Goal: Information Seeking & Learning: Learn about a topic

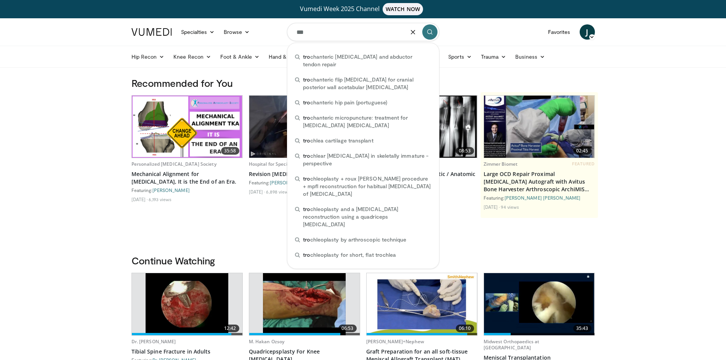
click at [339, 25] on input "***" at bounding box center [363, 32] width 152 height 18
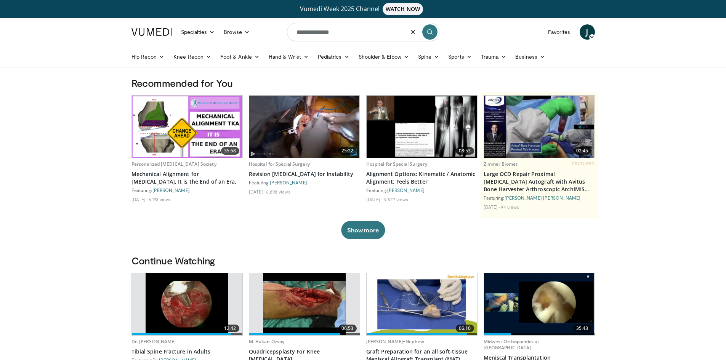
type input "**********"
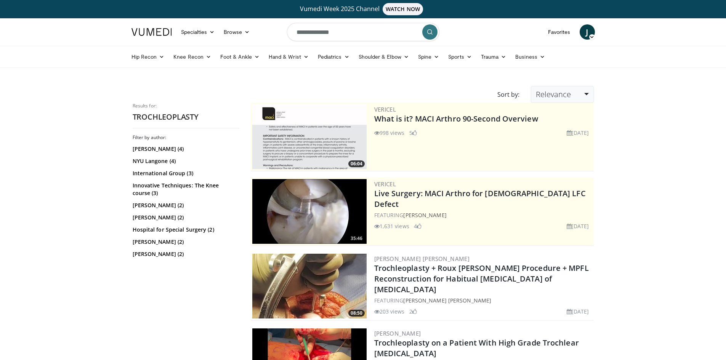
click at [586, 92] on link "Relevance" at bounding box center [562, 94] width 62 height 17
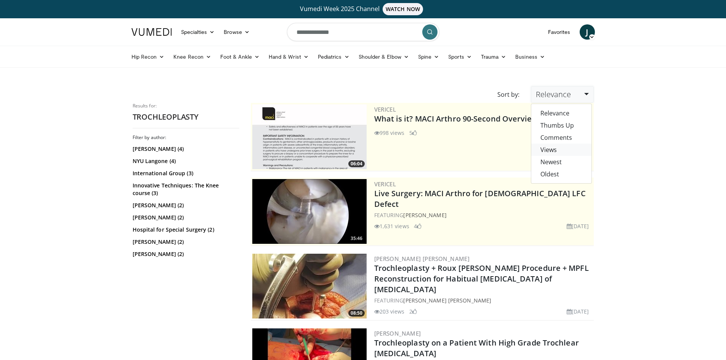
click at [547, 147] on link "Views" at bounding box center [561, 150] width 60 height 12
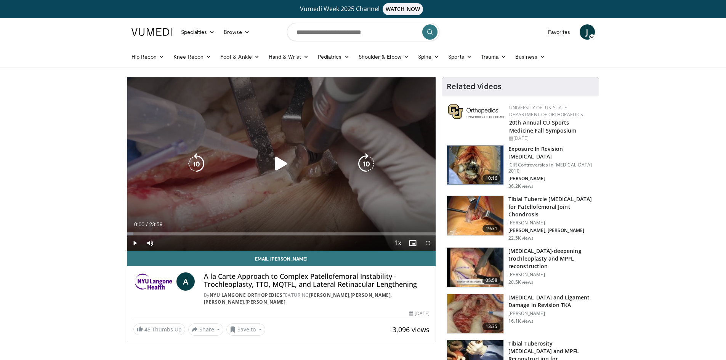
click at [282, 163] on icon "Video Player" at bounding box center [281, 163] width 21 height 21
drag, startPoint x: 431, startPoint y: 244, endPoint x: 431, endPoint y: 277, distance: 33.1
click at [431, 244] on span "Video Player" at bounding box center [427, 242] width 15 height 15
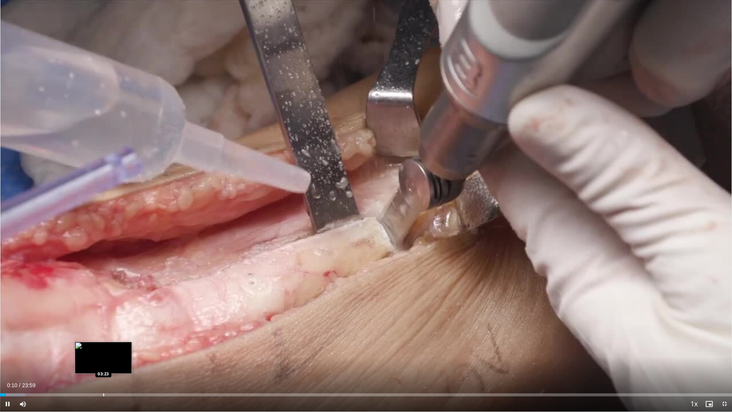
click at [105, 360] on div "Loaded : 3.44% 00:11 03:23" at bounding box center [366, 394] width 732 height 3
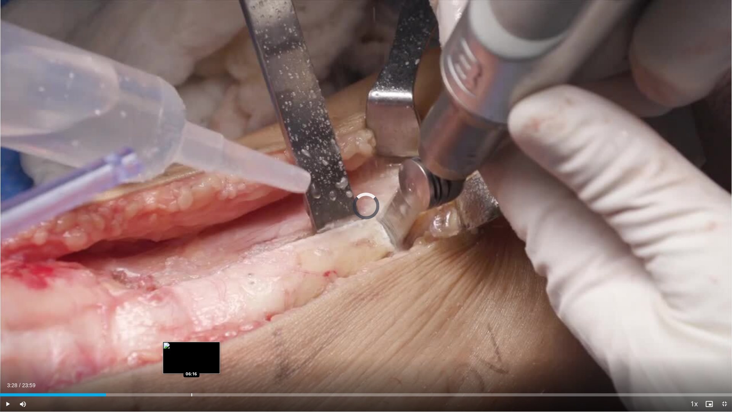
click at [193, 360] on div "Loaded : 0.00% 03:28 06:16" at bounding box center [366, 394] width 732 height 3
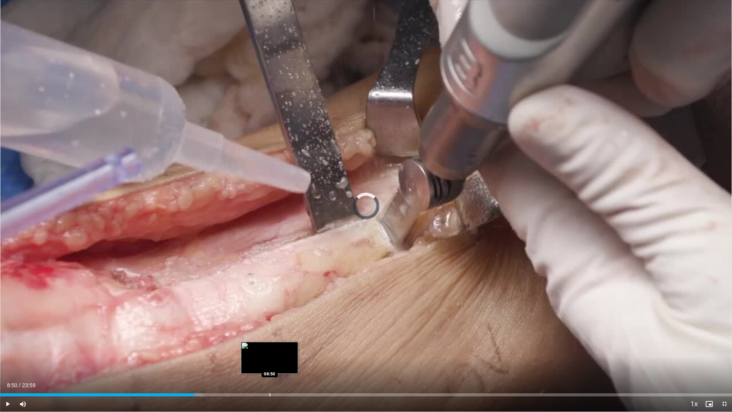
click at [269, 360] on div "Progress Bar" at bounding box center [269, 394] width 1 height 3
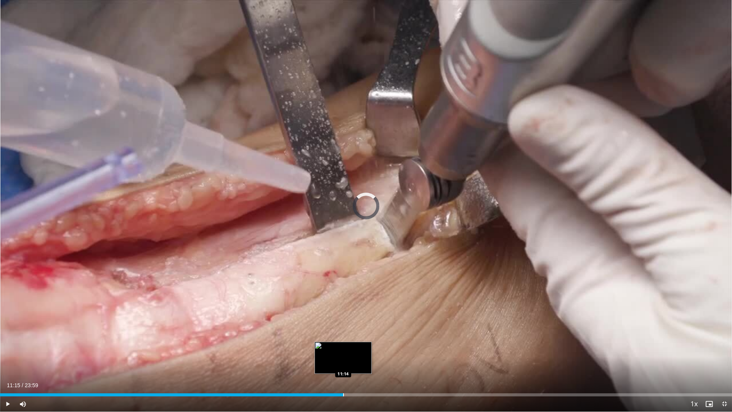
click at [343, 360] on div "Loaded : 41.73% 11:15 11:14" at bounding box center [366, 392] width 732 height 7
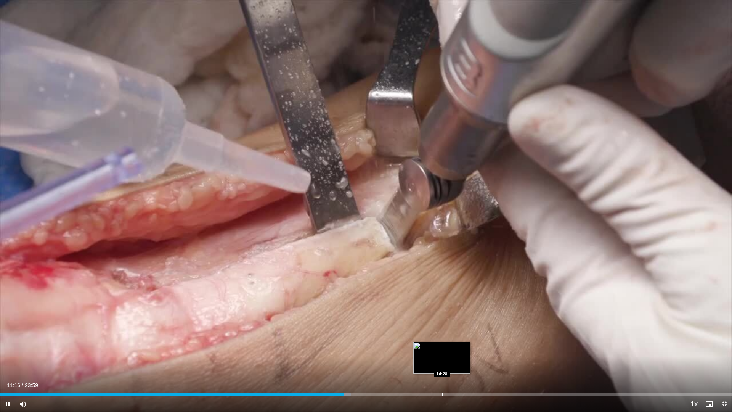
click at [441, 360] on div "Loaded : 47.99% 11:17 14:28" at bounding box center [366, 392] width 732 height 7
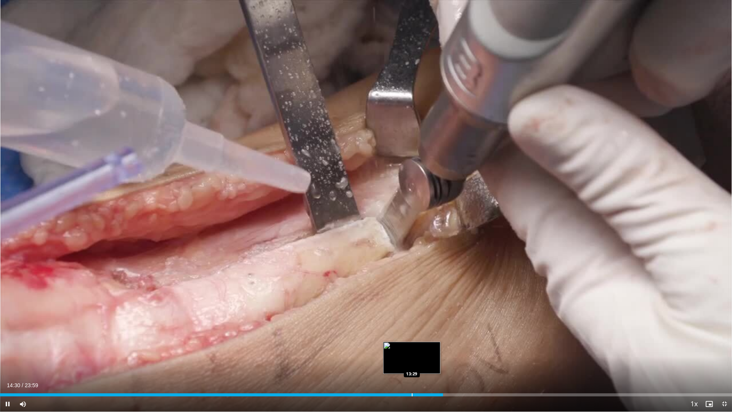
click at [411, 360] on div "Loaded : 60.50% 14:30 13:29" at bounding box center [366, 392] width 732 height 7
click at [388, 360] on div "Current Time 13:29 / Duration 23:59 Pause Skip Backward Skip Forward Mute Loade…" at bounding box center [366, 403] width 732 height 15
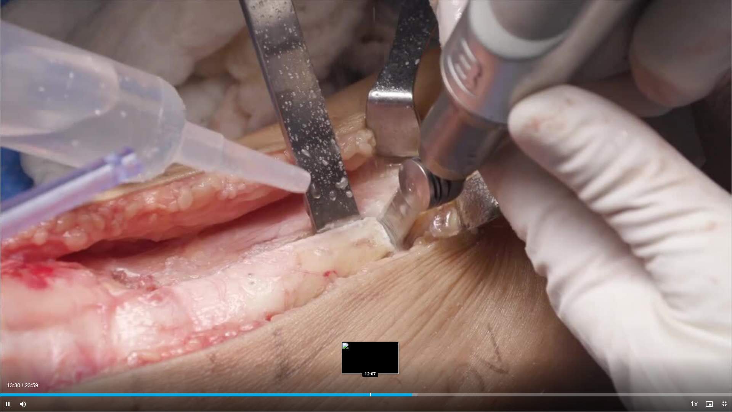
click at [370, 360] on div "Loaded : 57.03% 13:30 12:07" at bounding box center [366, 392] width 732 height 7
click at [381, 360] on div "Progress Bar" at bounding box center [381, 394] width 1 height 3
click at [603, 295] on div "10 seconds Tap to unmute" at bounding box center [366, 205] width 732 height 411
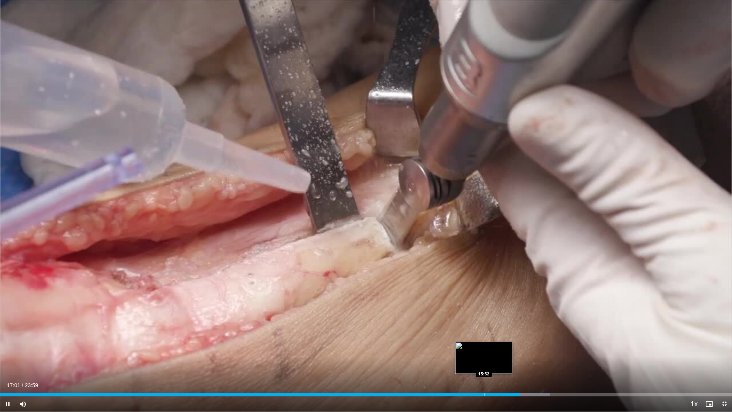
click at [484, 360] on div "Loaded : 75.11% 17:01 15:52" at bounding box center [366, 392] width 732 height 7
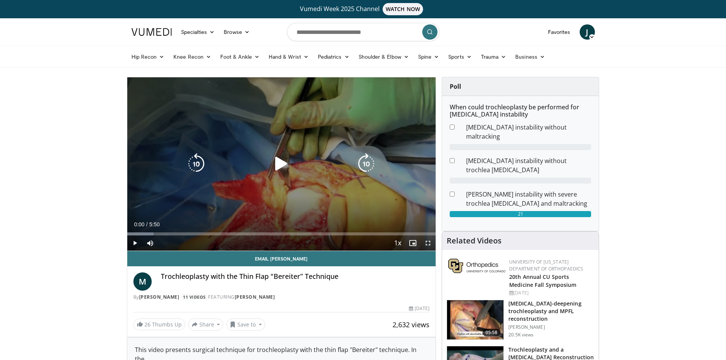
click at [277, 160] on icon "Video Player" at bounding box center [281, 163] width 21 height 21
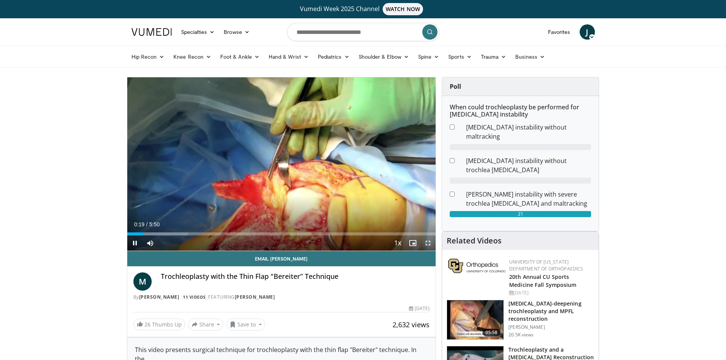
click at [426, 241] on span "Video Player" at bounding box center [427, 242] width 15 height 15
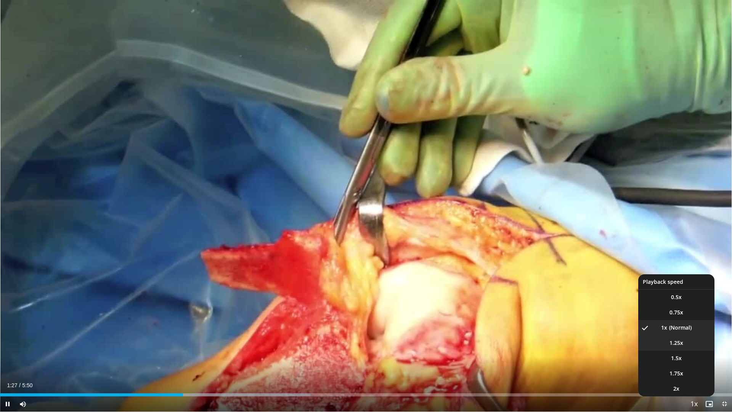
click at [676, 342] on span "1.25x" at bounding box center [676, 343] width 14 height 8
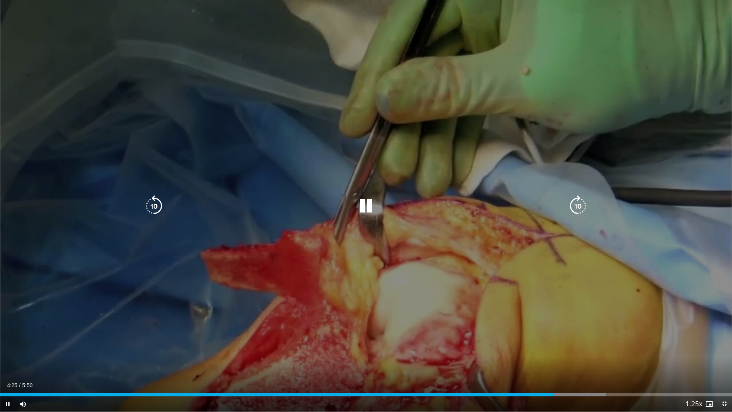
click at [536, 278] on div "10 seconds Tap to unmute" at bounding box center [366, 205] width 732 height 411
click at [382, 201] on div "Video Player" at bounding box center [365, 205] width 439 height 15
click at [373, 204] on icon "Video Player" at bounding box center [365, 205] width 21 height 21
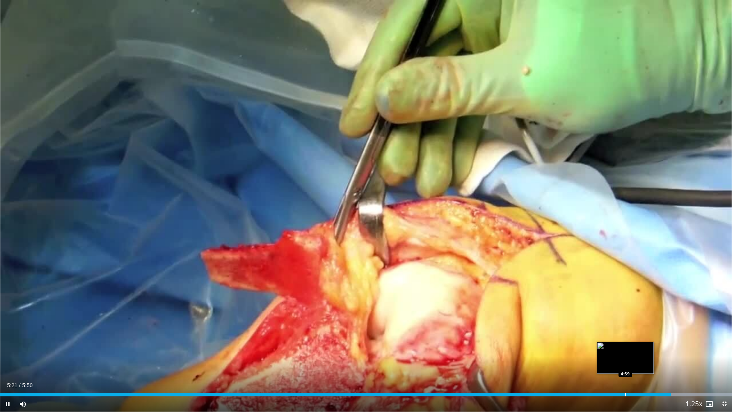
click at [625, 360] on div "Progress Bar" at bounding box center [625, 394] width 1 height 3
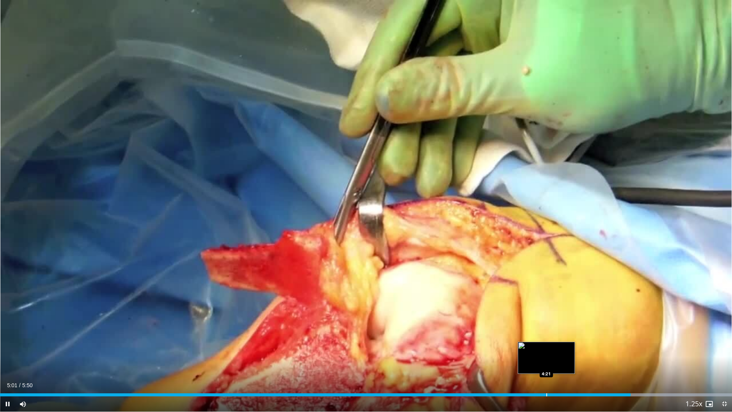
click at [546, 360] on div "Progress Bar" at bounding box center [546, 394] width 1 height 3
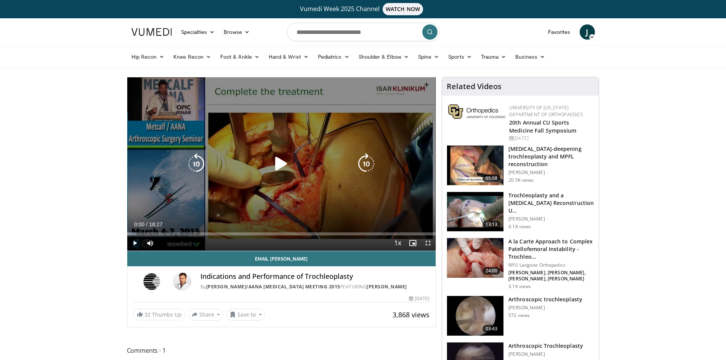
click at [285, 159] on icon "Video Player" at bounding box center [281, 163] width 21 height 21
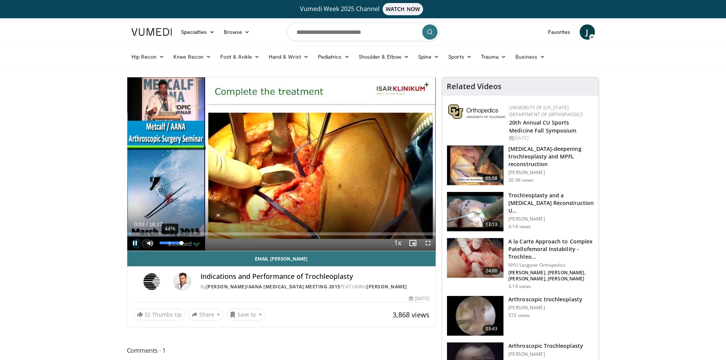
click at [167, 243] on div "44%" at bounding box center [171, 243] width 22 height 3
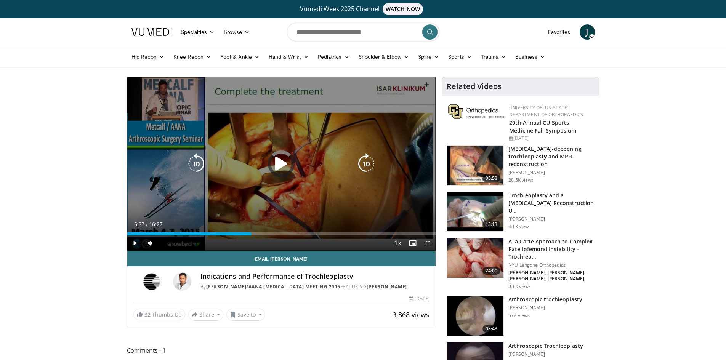
click at [252, 232] on div "Loaded : 7.07% 06:36 06:37" at bounding box center [281, 231] width 309 height 7
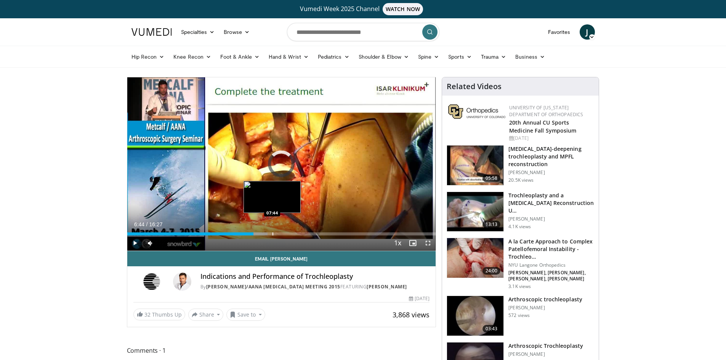
click at [272, 229] on div "Loaded : 45.55% 06:44 07:44" at bounding box center [281, 231] width 309 height 7
click at [301, 231] on div "Loaded : 48.59% 07:46 09:18" at bounding box center [281, 231] width 309 height 7
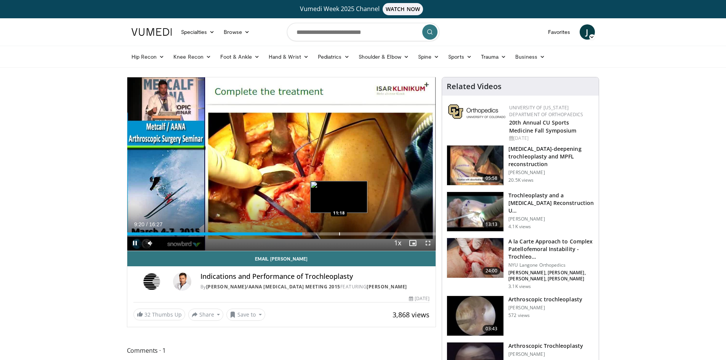
click at [339, 232] on div "Progress Bar" at bounding box center [339, 233] width 1 height 3
click at [330, 232] on div "Progress Bar" at bounding box center [329, 233] width 1 height 3
click at [360, 233] on div "Loaded : 72.76% 10:53 12:21" at bounding box center [281, 233] width 309 height 3
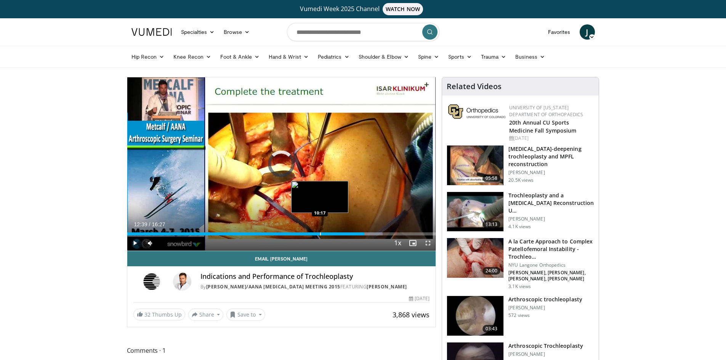
click at [318, 235] on div "Loaded : 82.87% 12:39 10:17" at bounding box center [281, 233] width 309 height 3
click at [305, 234] on div "Progress Bar" at bounding box center [305, 233] width 1 height 3
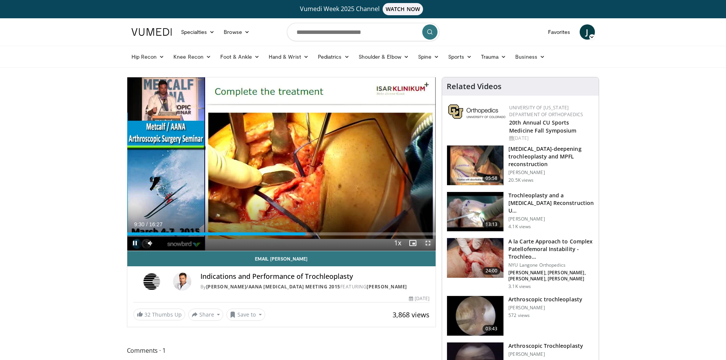
click at [428, 242] on span "Video Player" at bounding box center [427, 242] width 15 height 15
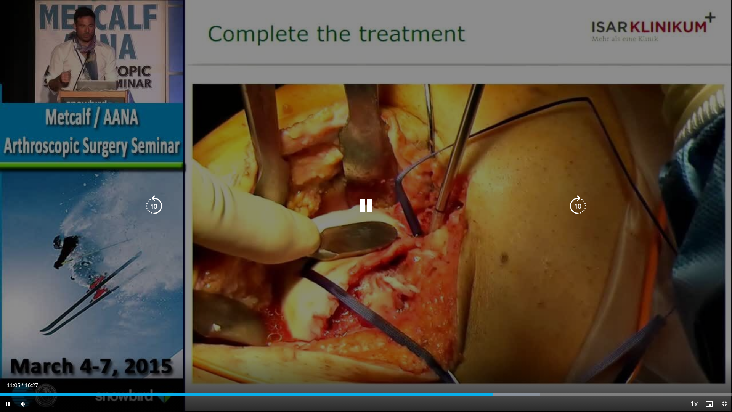
click at [449, 234] on div "10 seconds Tap to unmute" at bounding box center [366, 205] width 732 height 411
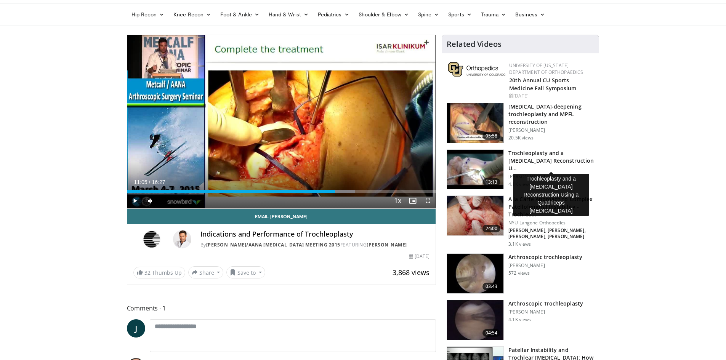
scroll to position [38, 0]
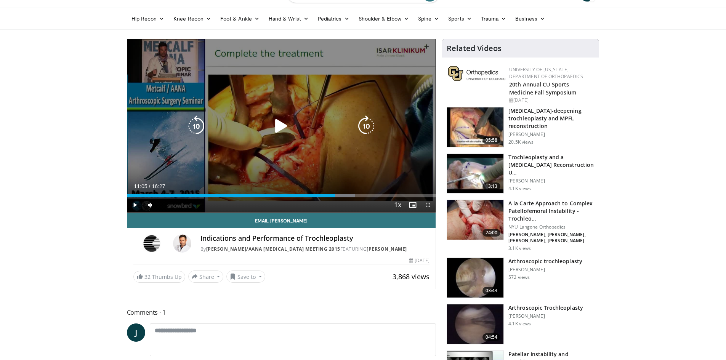
click at [285, 121] on icon "Video Player" at bounding box center [281, 125] width 21 height 21
drag, startPoint x: 426, startPoint y: 207, endPoint x: 426, endPoint y: 240, distance: 33.1
click at [426, 207] on span "Video Player" at bounding box center [427, 204] width 15 height 15
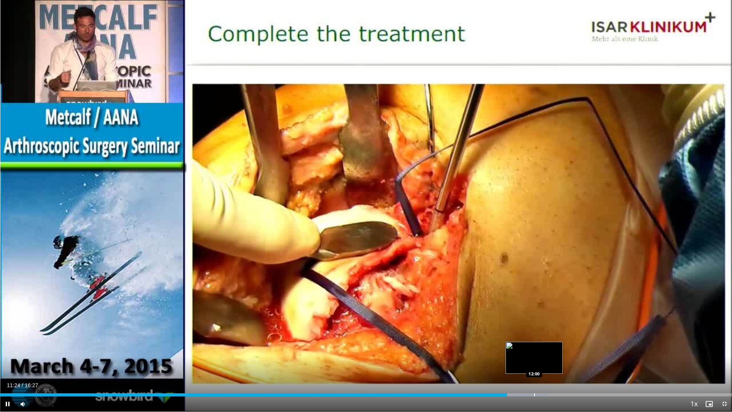
click at [534, 360] on div "Progress Bar" at bounding box center [534, 394] width 1 height 3
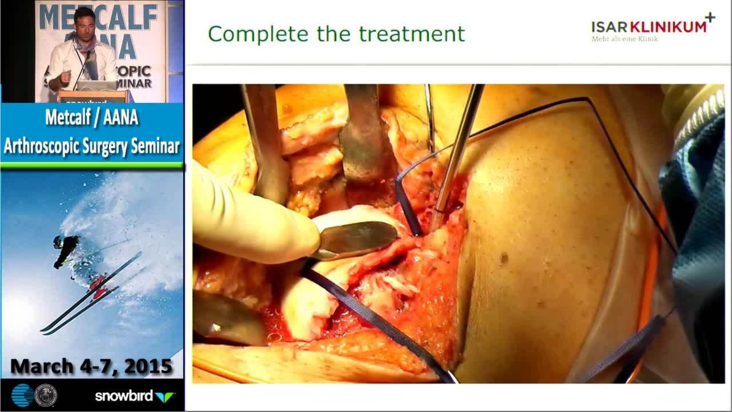
click at [548, 360] on video-js "**********" at bounding box center [366, 206] width 732 height 412
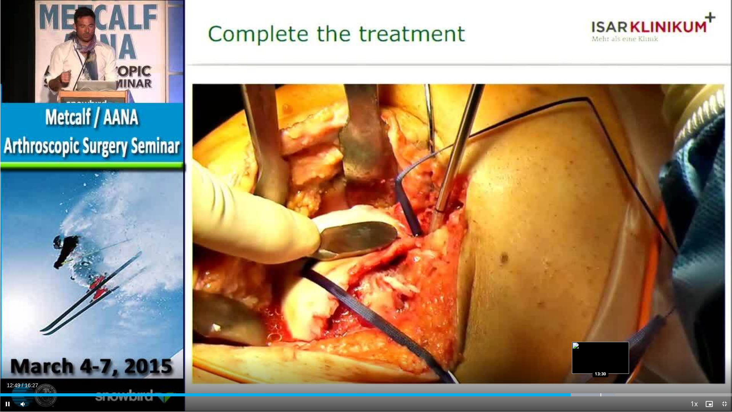
click at [601, 360] on div "Loaded : 84.01% 12:50 13:30" at bounding box center [366, 394] width 732 height 3
click at [639, 360] on div "Loaded : 84.89% 13:33 14:19" at bounding box center [366, 392] width 732 height 7
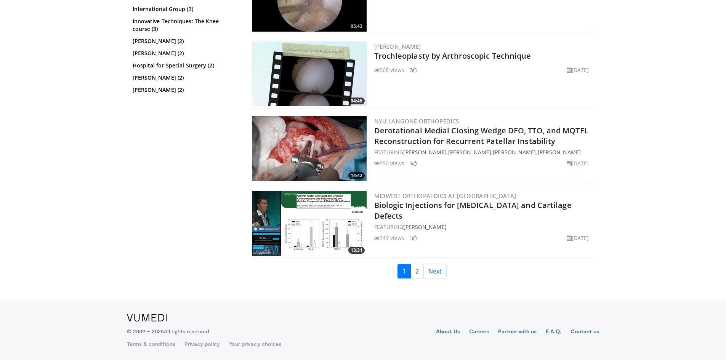
scroll to position [1793, 0]
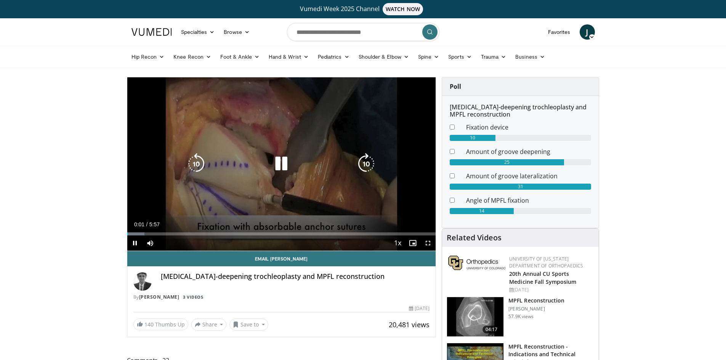
click at [287, 162] on icon "Video Player" at bounding box center [281, 163] width 21 height 21
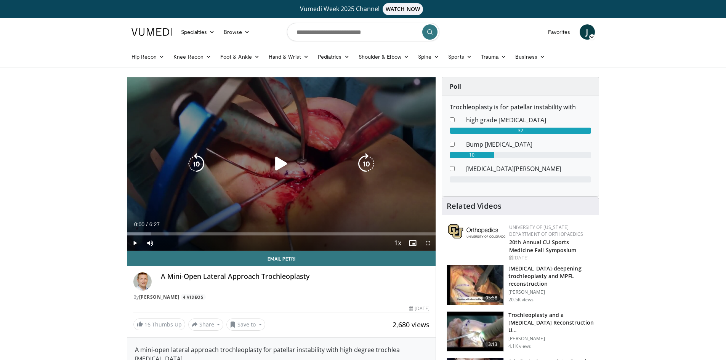
click at [287, 166] on icon "Video Player" at bounding box center [281, 163] width 21 height 21
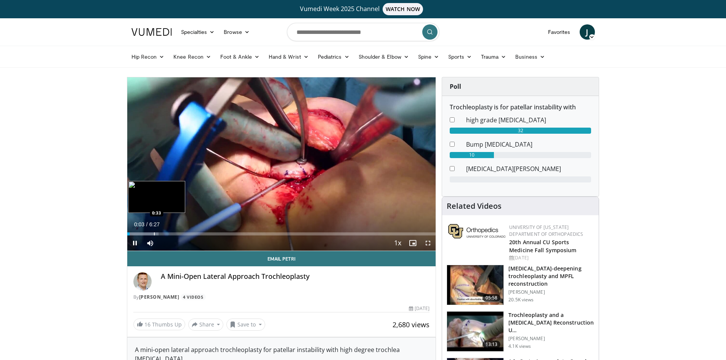
click at [154, 233] on div "Progress Bar" at bounding box center [154, 233] width 1 height 3
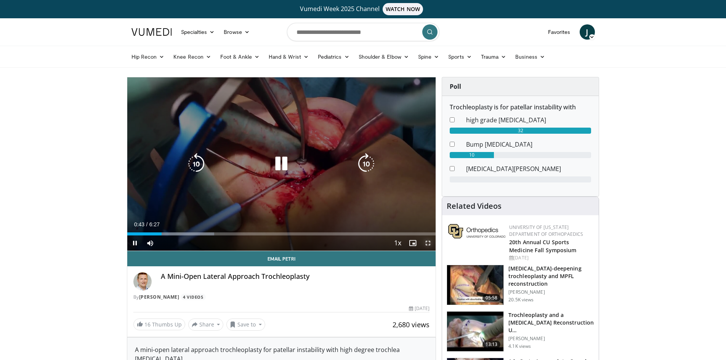
drag, startPoint x: 431, startPoint y: 242, endPoint x: 431, endPoint y: 275, distance: 33.1
click at [431, 242] on span "Video Player" at bounding box center [427, 242] width 15 height 15
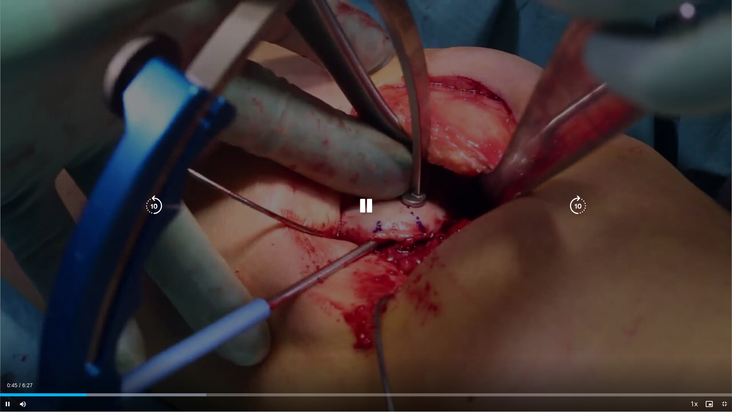
click at [290, 285] on div "10 seconds Tap to unmute" at bounding box center [366, 205] width 732 height 411
click at [386, 196] on div "10 seconds Tap to unmute" at bounding box center [366, 205] width 732 height 411
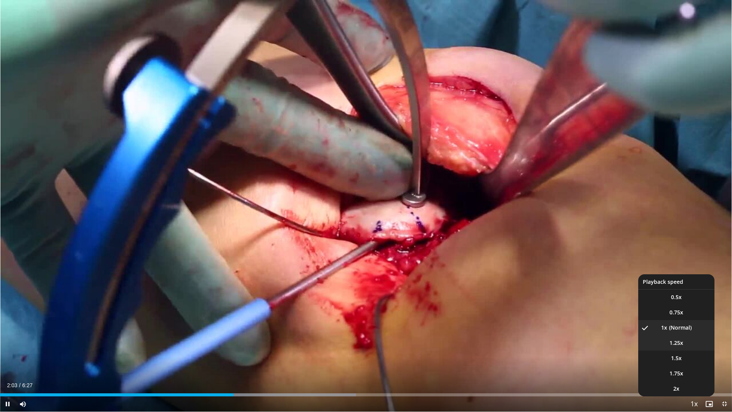
click at [679, 341] on span "1.25x" at bounding box center [676, 343] width 14 height 8
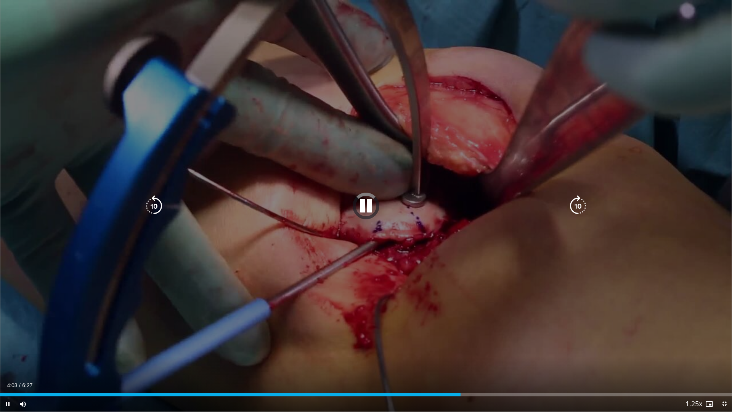
click at [363, 198] on icon "Video Player" at bounding box center [365, 205] width 21 height 21
click at [364, 210] on icon "Video Player" at bounding box center [365, 205] width 21 height 21
click at [536, 337] on div "10 seconds Tap to unmute" at bounding box center [366, 205] width 732 height 411
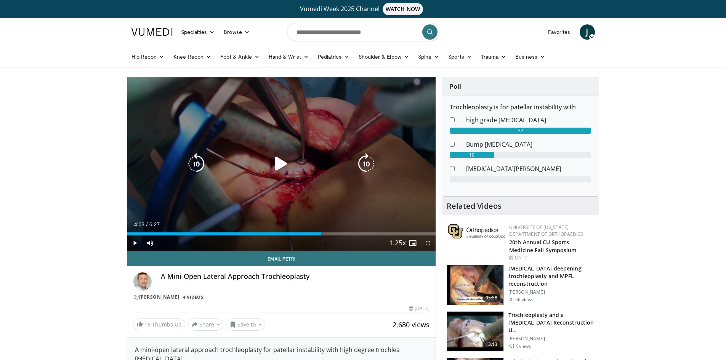
click at [317, 152] on div "10 seconds Tap to unmute" at bounding box center [281, 163] width 309 height 173
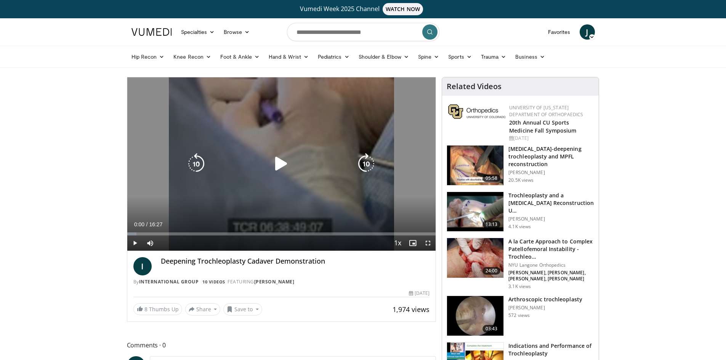
click at [289, 158] on icon "Video Player" at bounding box center [281, 163] width 21 height 21
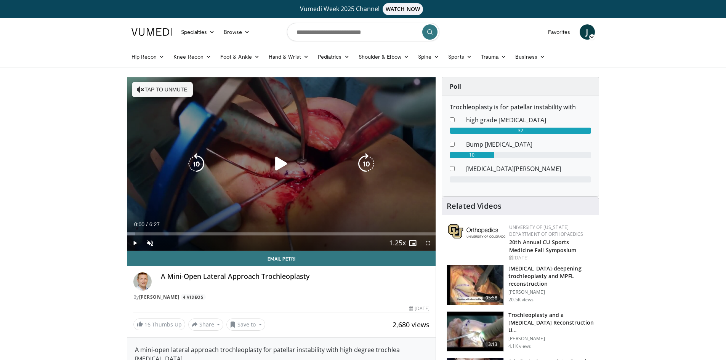
click at [285, 154] on icon "Video Player" at bounding box center [281, 163] width 21 height 21
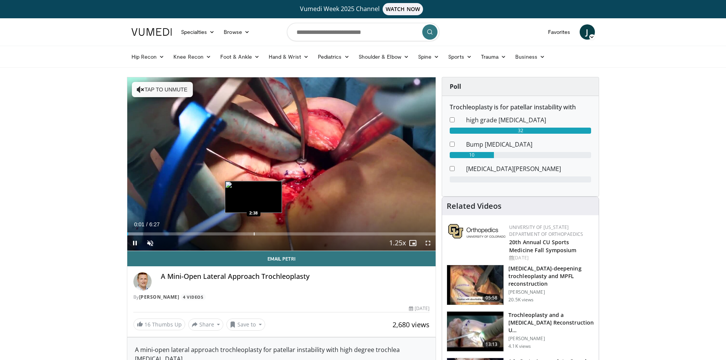
click at [254, 232] on div "Loaded : 5.10% 0:01 2:38" at bounding box center [281, 231] width 309 height 7
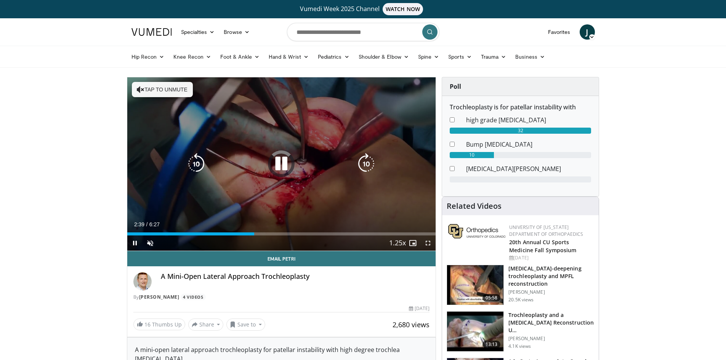
click at [267, 161] on div "Video Player" at bounding box center [281, 163] width 185 height 15
click at [276, 163] on icon "Video Player" at bounding box center [281, 163] width 21 height 21
click at [275, 180] on div "10 seconds Tap to unmute" at bounding box center [281, 163] width 309 height 173
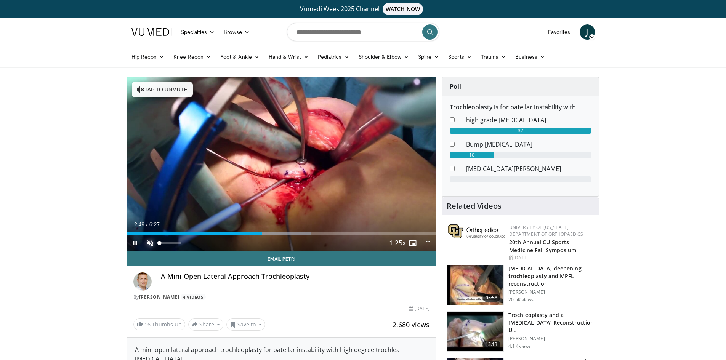
click at [153, 242] on span "Video Player" at bounding box center [150, 242] width 15 height 15
click at [173, 243] on div "63%" at bounding box center [171, 243] width 22 height 3
click at [427, 243] on span "Video Player" at bounding box center [427, 242] width 15 height 15
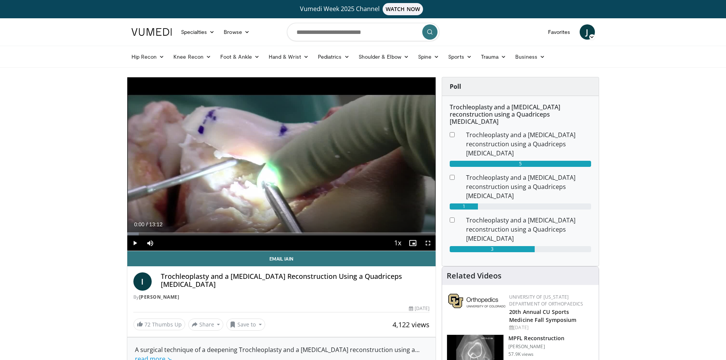
click at [294, 163] on div "Video Player" at bounding box center [281, 163] width 185 height 15
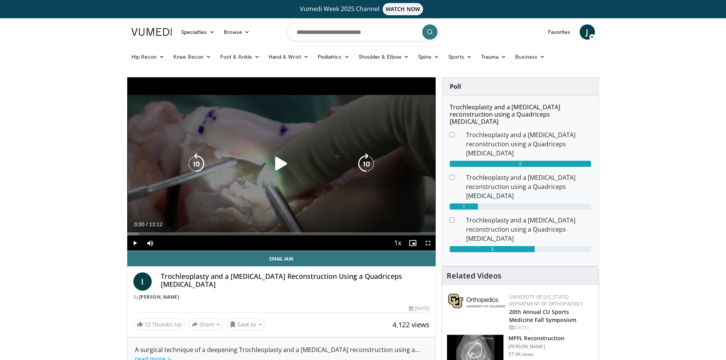
click at [263, 160] on div "Video Player" at bounding box center [281, 163] width 185 height 15
click at [277, 165] on icon "Video Player" at bounding box center [281, 163] width 21 height 21
click at [171, 242] on div "44%" at bounding box center [170, 242] width 27 height 15
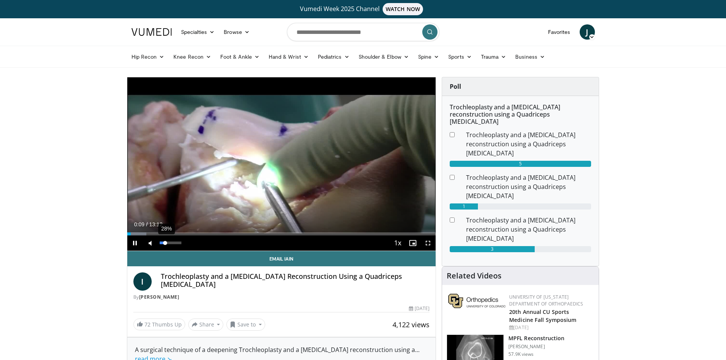
drag, startPoint x: 170, startPoint y: 242, endPoint x: 165, endPoint y: 243, distance: 4.5
click at [165, 243] on div "Volume Level" at bounding box center [163, 243] width 6 height 3
click at [155, 233] on div "Progress Bar" at bounding box center [155, 233] width 1 height 3
click at [166, 233] on div "Loaded : 11.36% 01:12 01:29" at bounding box center [281, 233] width 309 height 3
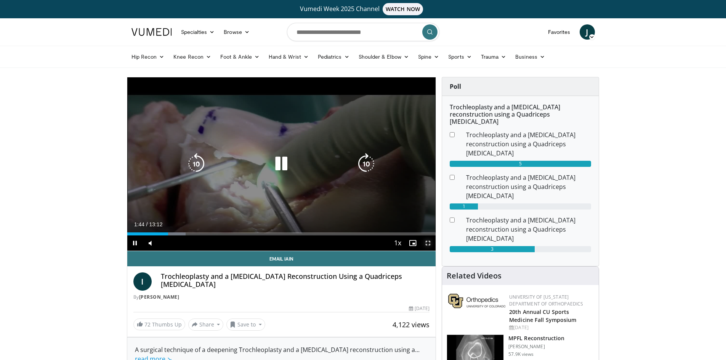
click at [429, 243] on span "Video Player" at bounding box center [427, 242] width 15 height 15
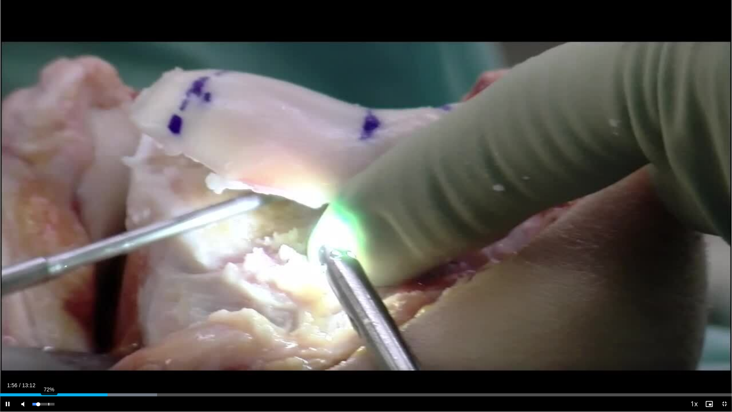
click at [48, 360] on div "72%" at bounding box center [43, 403] width 22 height 3
click at [44, 360] on div "Volume Level" at bounding box center [37, 403] width 11 height 3
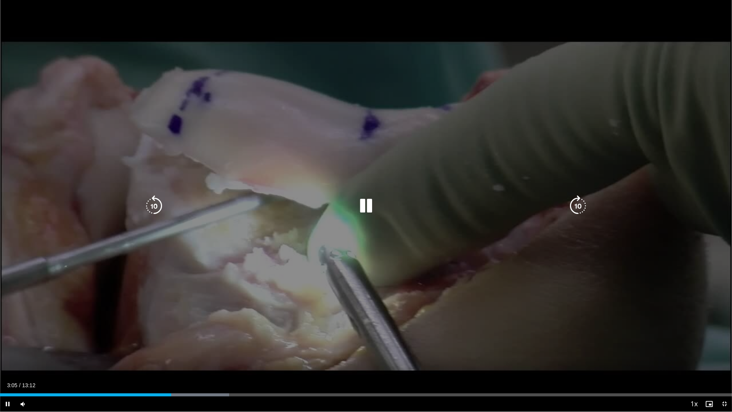
click at [572, 283] on div "10 seconds Tap to unmute" at bounding box center [366, 205] width 732 height 411
click at [544, 288] on div "10 seconds Tap to unmute" at bounding box center [366, 205] width 732 height 411
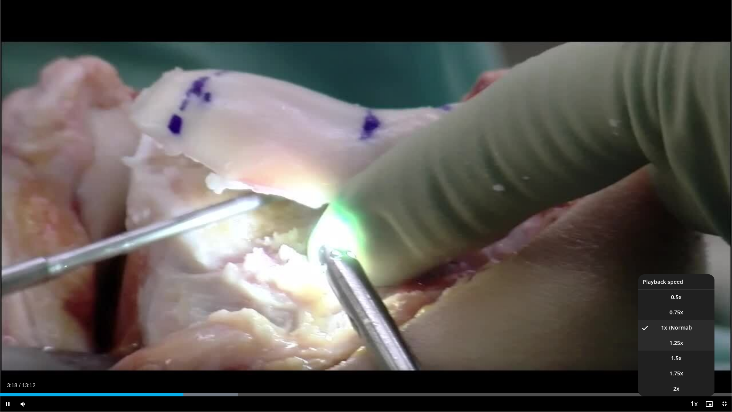
click at [683, 343] on li "1.25x" at bounding box center [676, 342] width 76 height 15
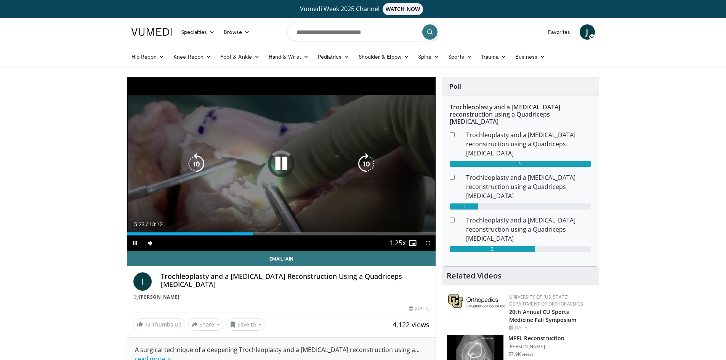
click at [275, 157] on icon "Video Player" at bounding box center [281, 163] width 21 height 21
click at [291, 154] on icon "Video Player" at bounding box center [281, 163] width 21 height 21
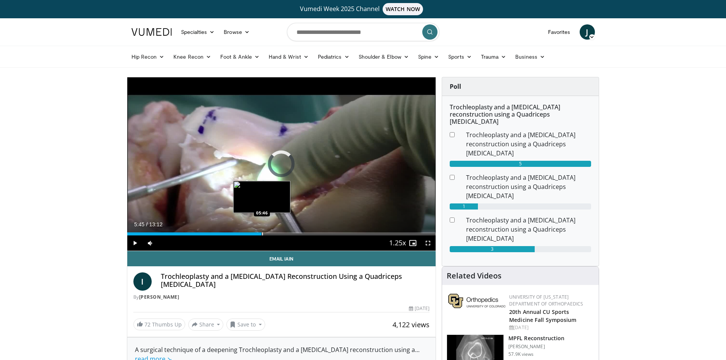
click at [261, 234] on div "Loaded : 40.38% 05:23 05:46" at bounding box center [281, 233] width 309 height 3
click at [253, 232] on div "Progress Bar" at bounding box center [253, 233] width 1 height 3
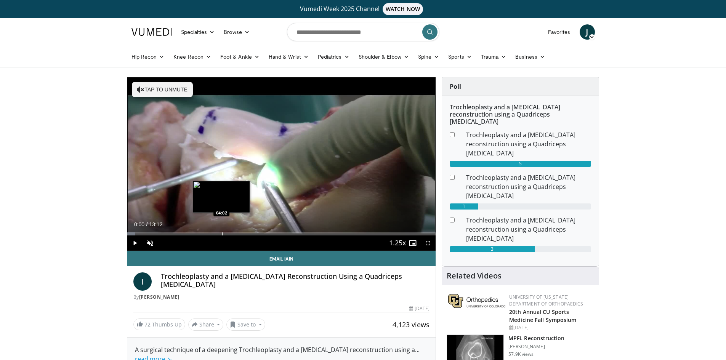
click at [222, 233] on div "Progress Bar" at bounding box center [222, 233] width 1 height 3
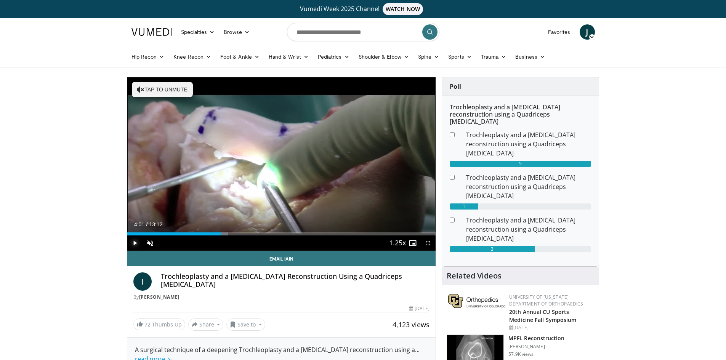
click at [137, 245] on span "Video Player" at bounding box center [134, 242] width 15 height 15
click at [153, 241] on span "Video Player" at bounding box center [150, 242] width 15 height 15
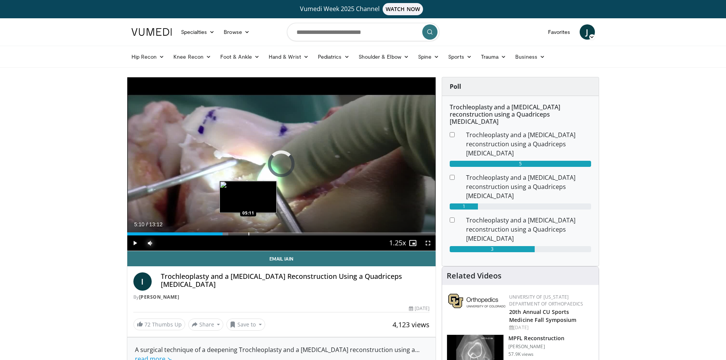
click at [248, 231] on div "Loaded : 32.81% 04:05 05:11" at bounding box center [281, 231] width 309 height 7
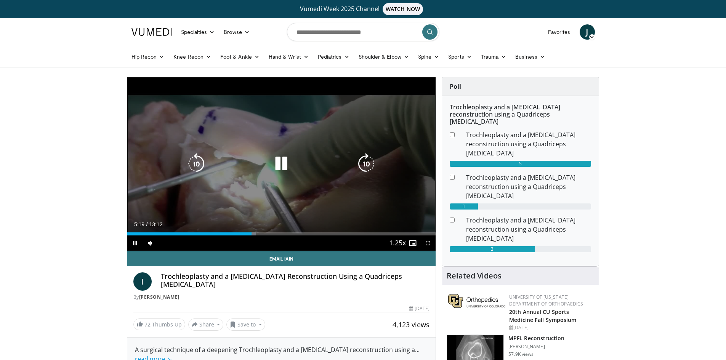
click at [274, 166] on icon "Video Player" at bounding box center [281, 163] width 21 height 21
click at [280, 168] on icon "Video Player" at bounding box center [281, 163] width 21 height 21
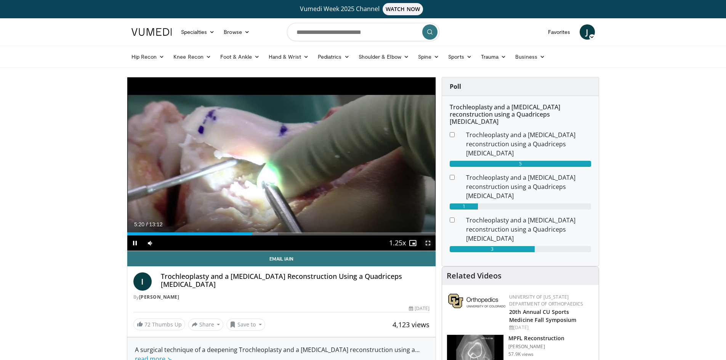
click at [430, 245] on span "Video Player" at bounding box center [427, 242] width 15 height 15
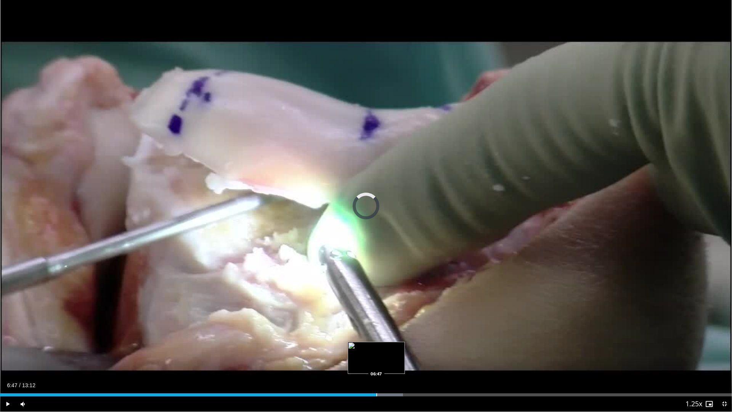
click at [376, 360] on div "Progress Bar" at bounding box center [376, 394] width 1 height 3
click at [396, 360] on div "Loaded : 56.78% 06:49 07:08" at bounding box center [366, 392] width 732 height 7
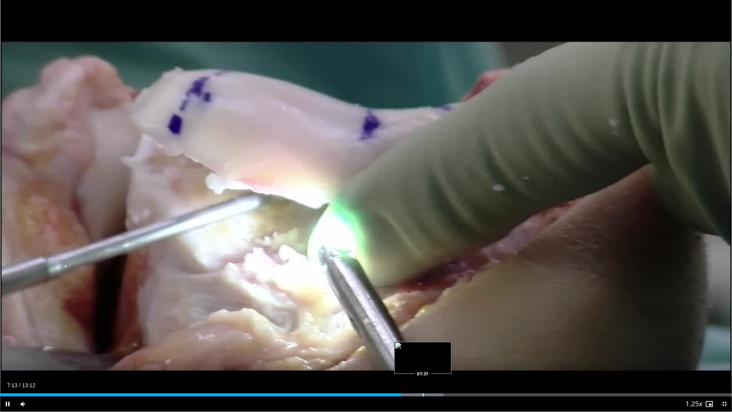
click at [423, 360] on div "10 seconds Tap to unmute" at bounding box center [366, 205] width 732 height 411
click at [423, 360] on div "Progress Bar" at bounding box center [423, 394] width 1 height 3
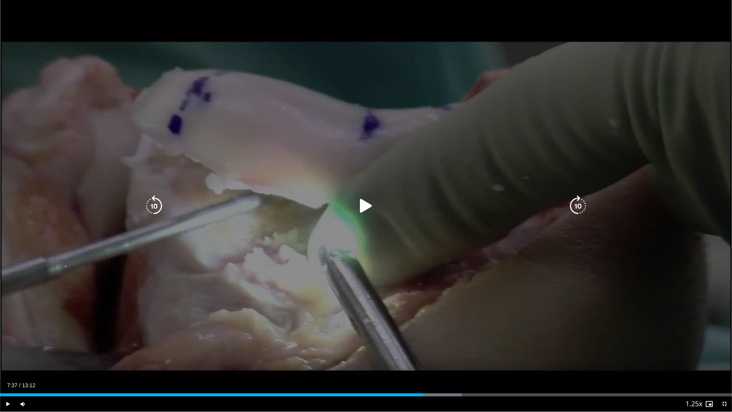
click at [376, 207] on icon "Video Player" at bounding box center [365, 205] width 21 height 21
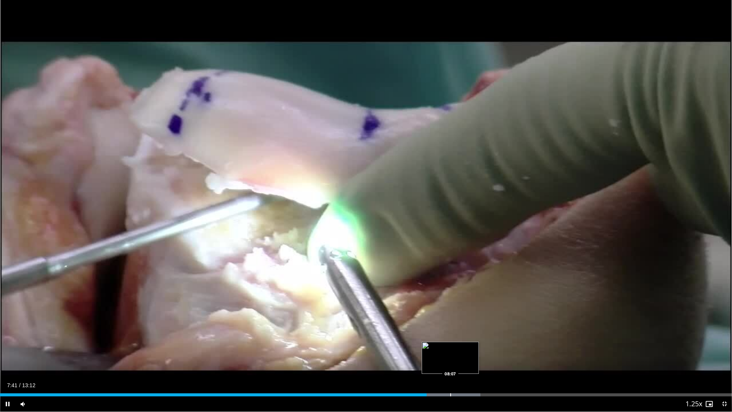
click at [450, 360] on div "Progress Bar" at bounding box center [450, 394] width 1 height 3
click at [437, 360] on div "Loaded : 69.40% 08:10 07:53" at bounding box center [366, 392] width 732 height 7
click at [484, 360] on div "Progress Bar" at bounding box center [484, 394] width 1 height 3
click at [501, 360] on div "Current Time 8:47 / Duration 13:12 Pause Skip Backward Skip Forward Mute 5% Loa…" at bounding box center [366, 403] width 732 height 15
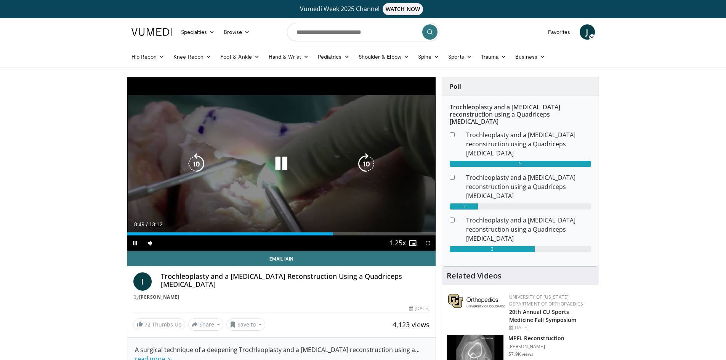
click at [305, 176] on div "10 seconds Tap to unmute" at bounding box center [281, 163] width 309 height 173
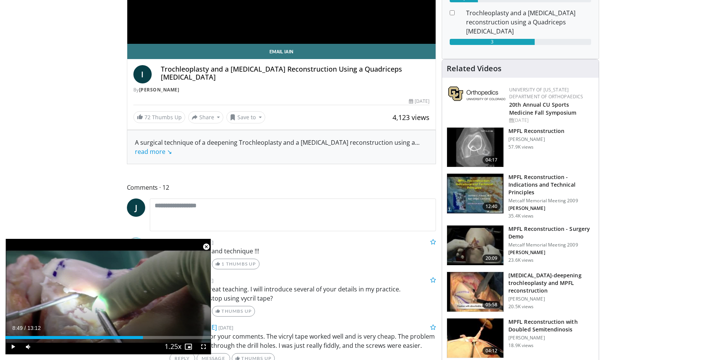
scroll to position [305, 0]
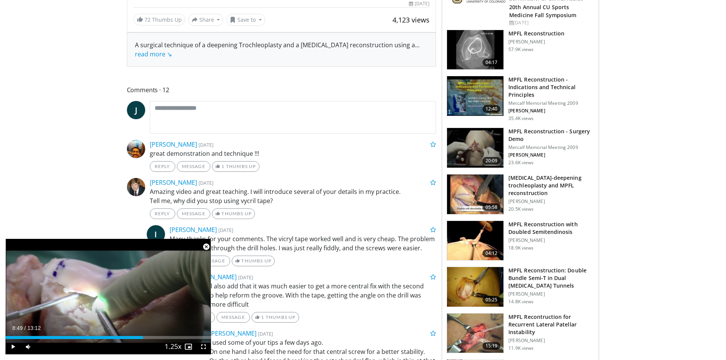
click at [204, 245] on span "Video Player" at bounding box center [206, 246] width 15 height 15
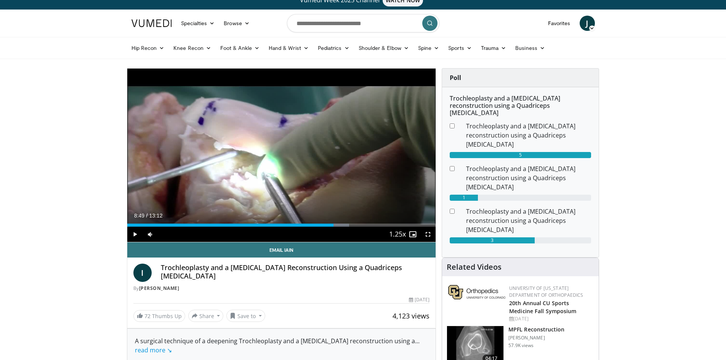
scroll to position [0, 0]
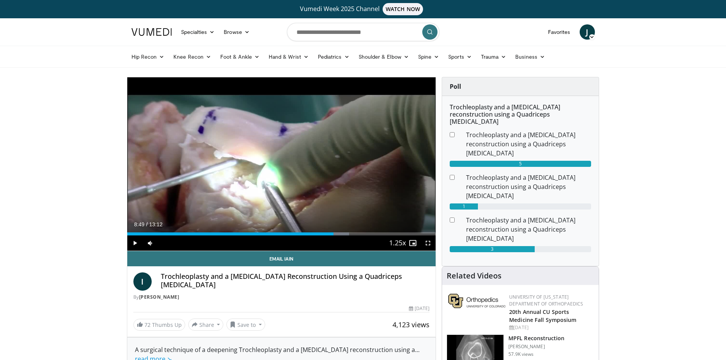
click at [591, 32] on span "J" at bounding box center [587, 31] width 15 height 15
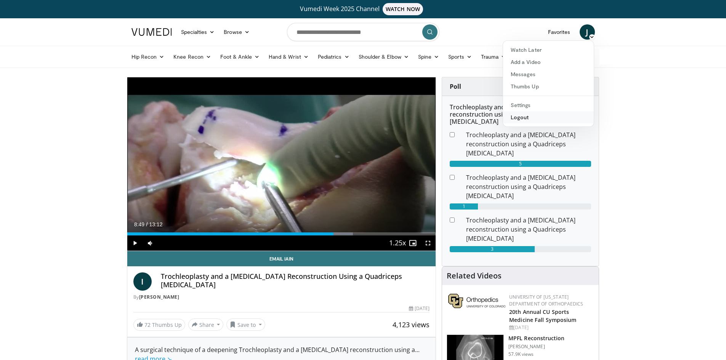
click at [536, 113] on link "Logout" at bounding box center [548, 117] width 91 height 12
